Goal: Information Seeking & Learning: Learn about a topic

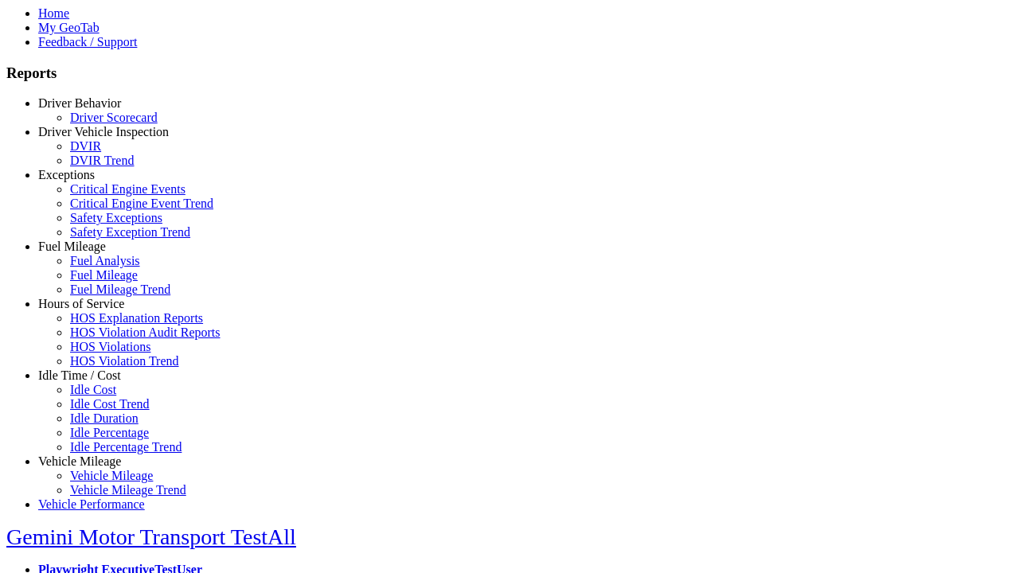
click at [92, 253] on link "Fuel Mileage" at bounding box center [72, 247] width 68 height 14
click at [103, 267] on link "Fuel Analysis" at bounding box center [105, 261] width 70 height 14
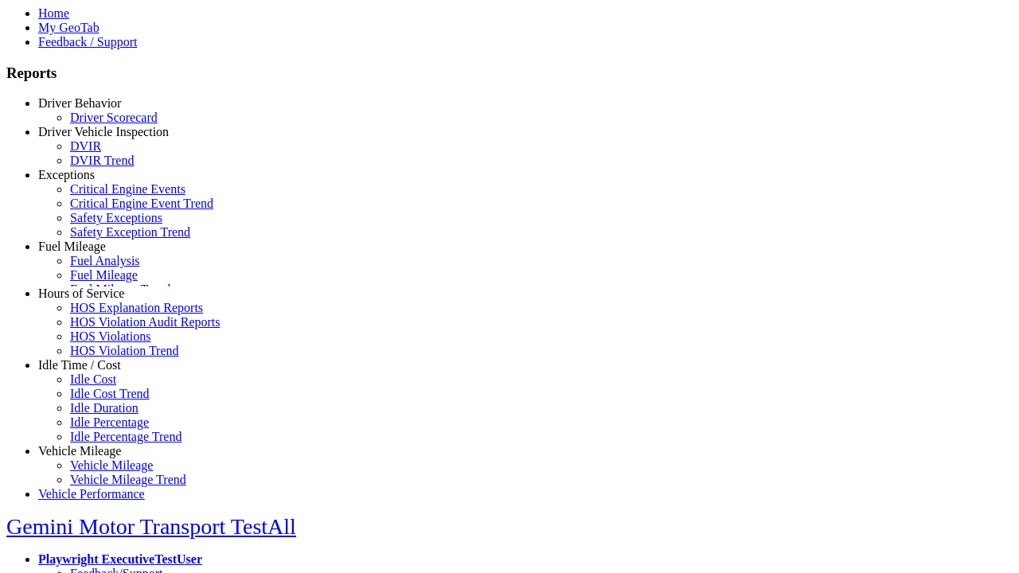
scroll to position [1, 0]
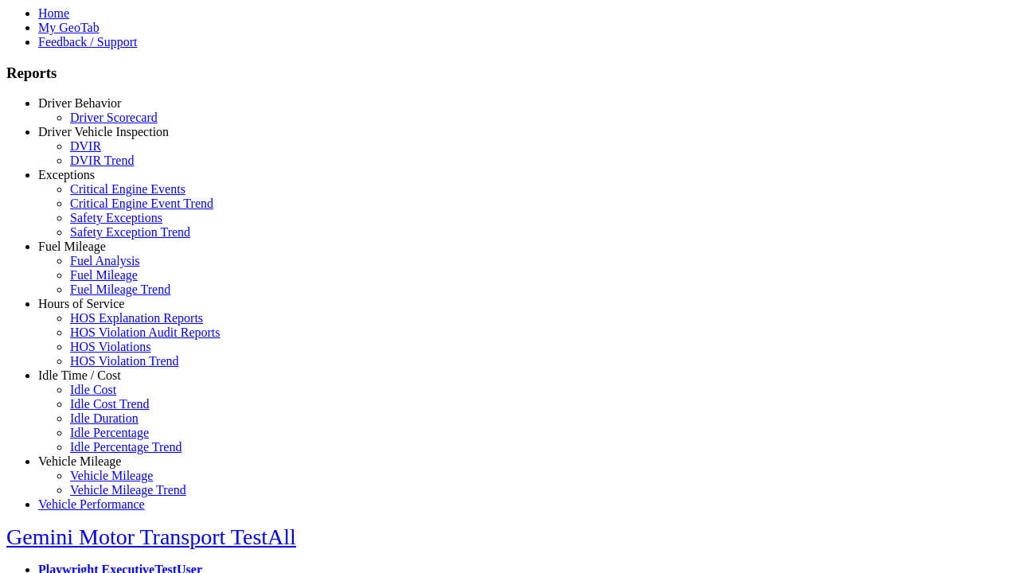
select select
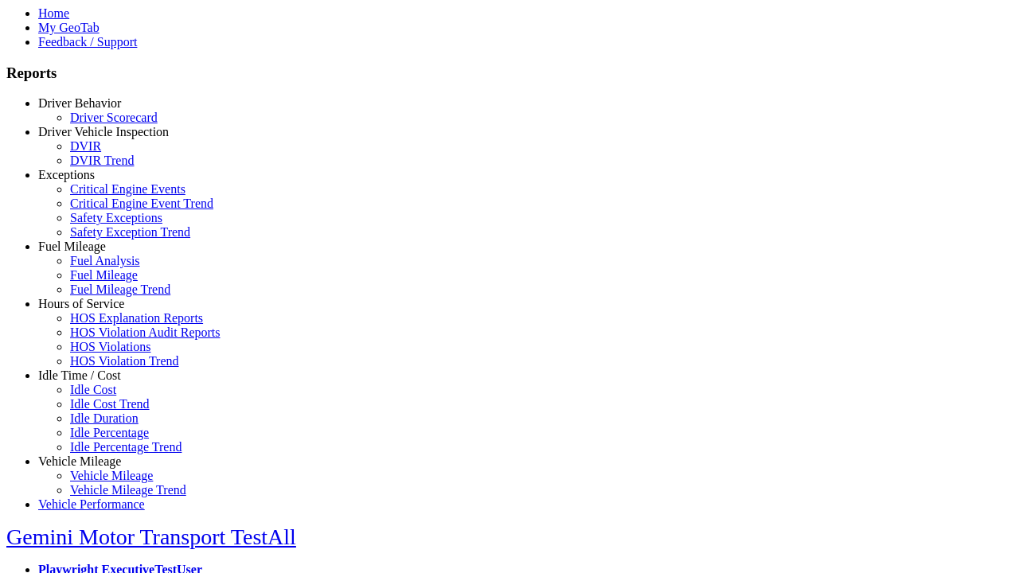
select select
